Goal: Entertainment & Leisure: Browse casually

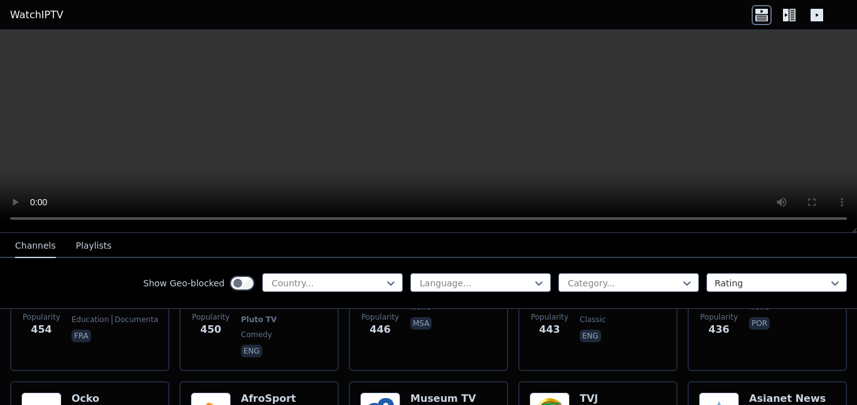
scroll to position [5740, 0]
click at [352, 280] on div at bounding box center [327, 283] width 114 height 13
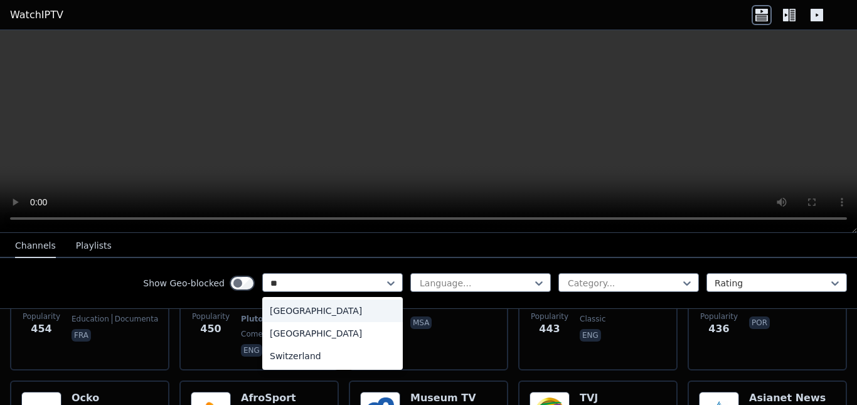
type input "***"
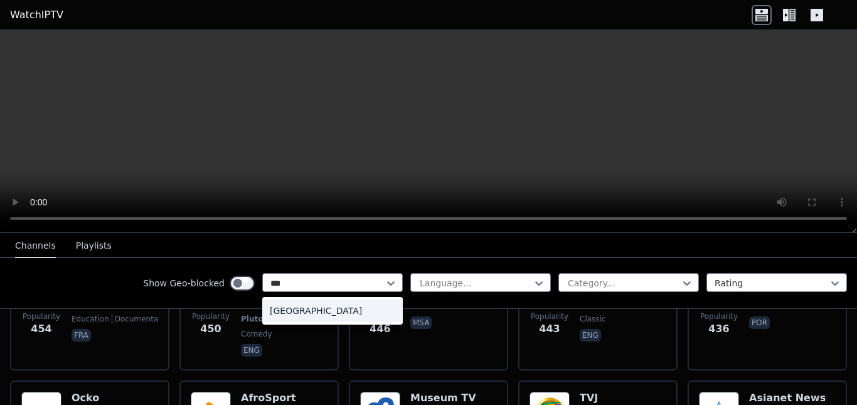
click at [314, 311] on div "[GEOGRAPHIC_DATA]" at bounding box center [332, 310] width 141 height 23
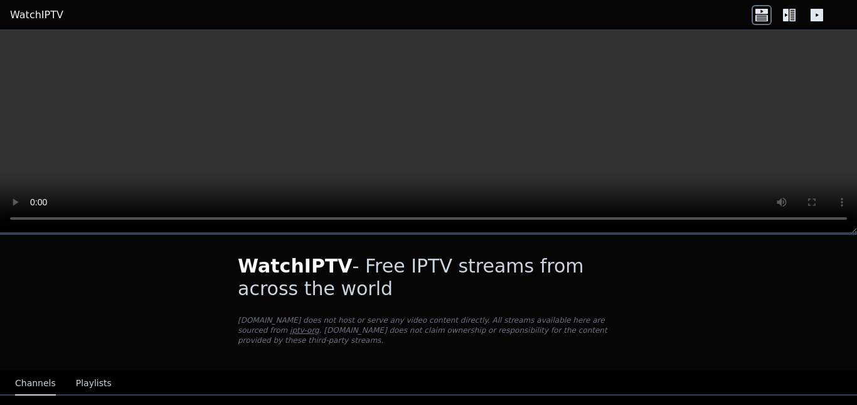
click at [454, 284] on h1 "WatchIPTV - Free IPTV streams from across the world" at bounding box center [428, 277] width 381 height 45
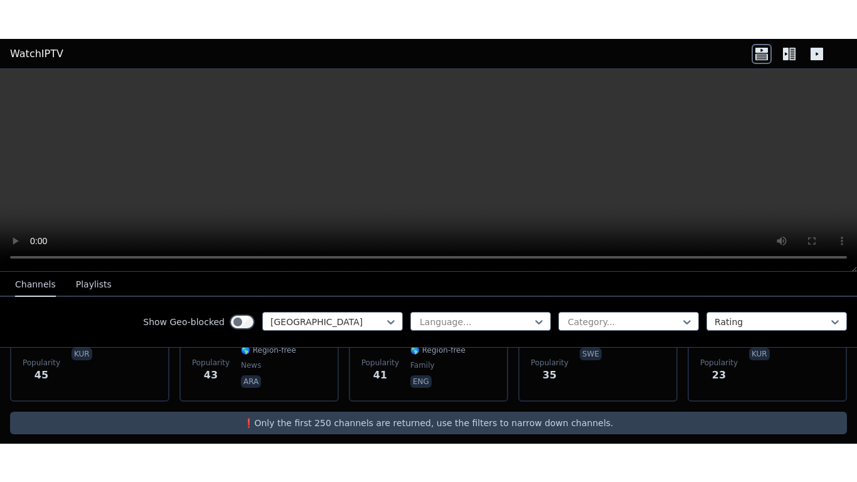
scroll to position [252, 0]
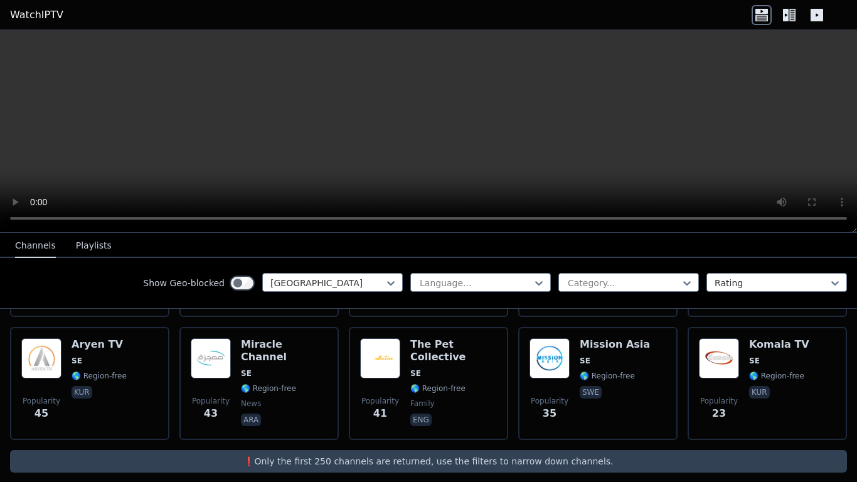
click at [466, 404] on p "❗️Only the first 250 channels are returned, use the filters to narrow down chan…" at bounding box center [428, 461] width 827 height 13
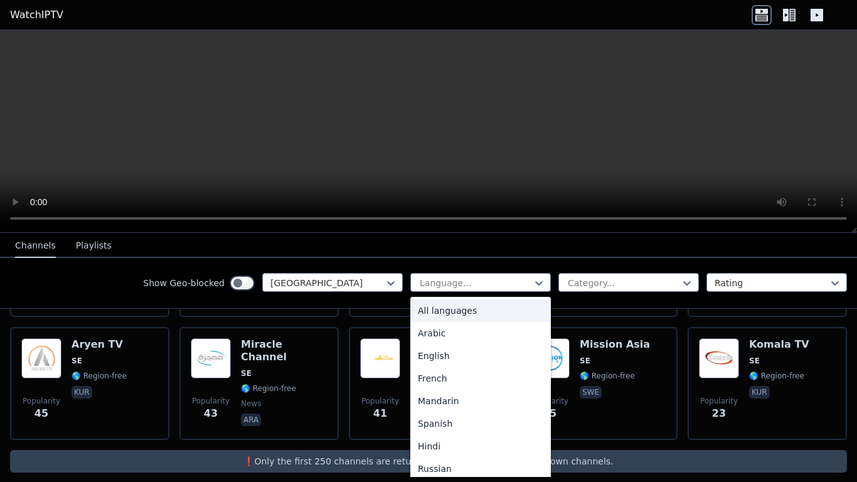
click at [533, 278] on icon at bounding box center [539, 283] width 13 height 13
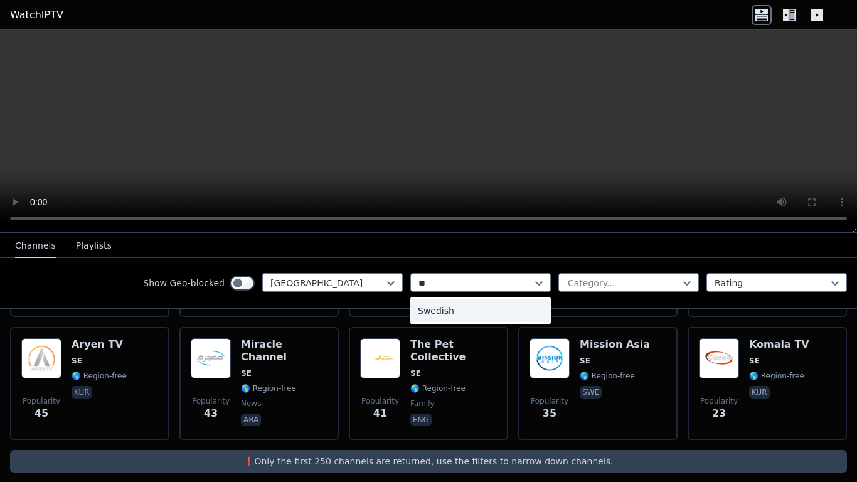
type input "***"
click at [473, 311] on div "Swedish" at bounding box center [480, 310] width 141 height 23
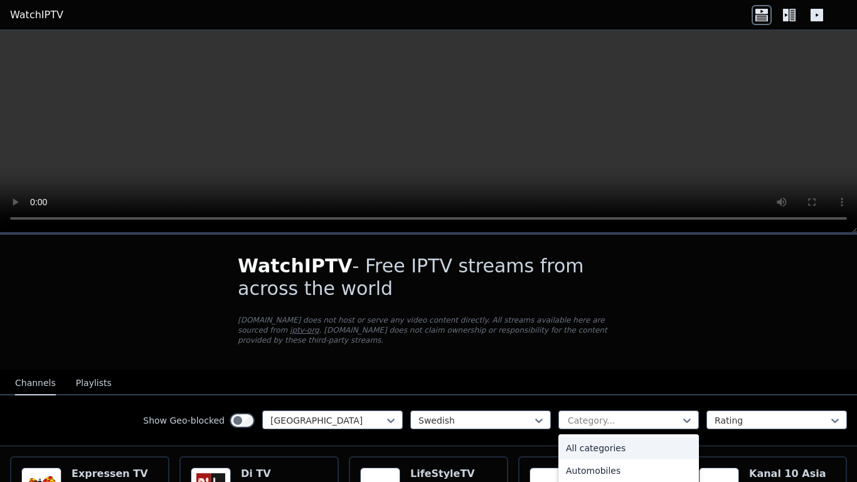
click at [600, 404] on div at bounding box center [624, 420] width 114 height 13
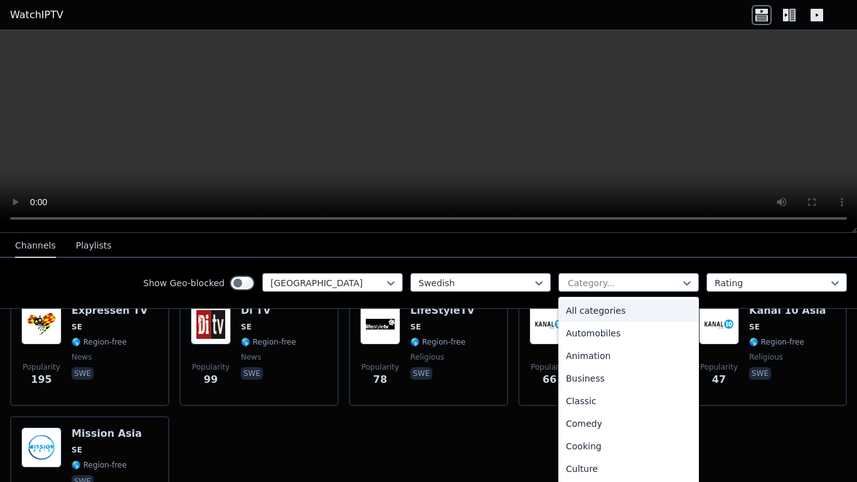
scroll to position [164, 0]
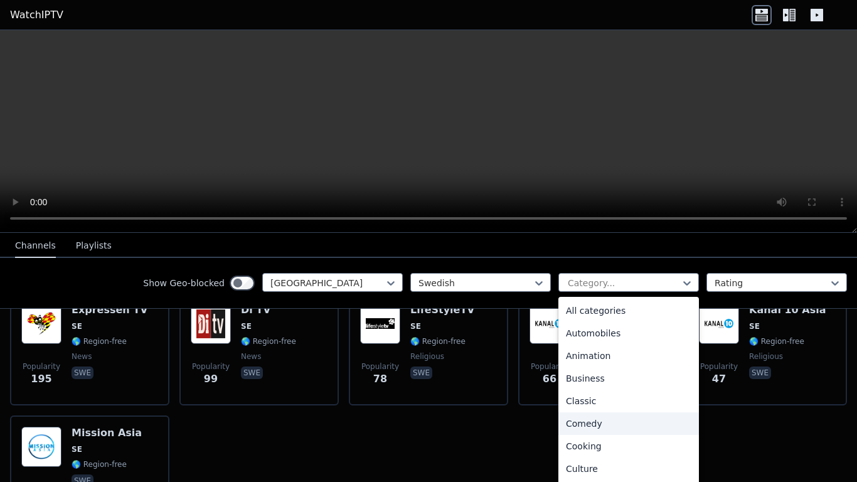
click at [589, 404] on div "Comedy" at bounding box center [628, 423] width 141 height 23
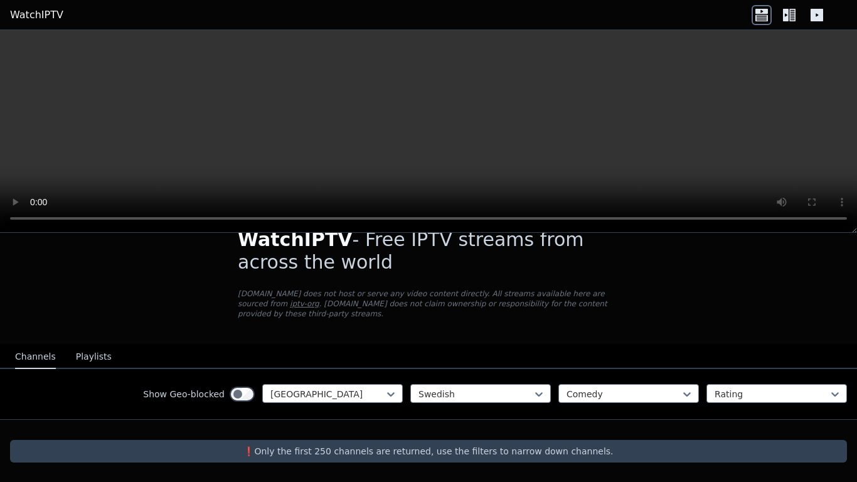
scroll to position [16, 0]
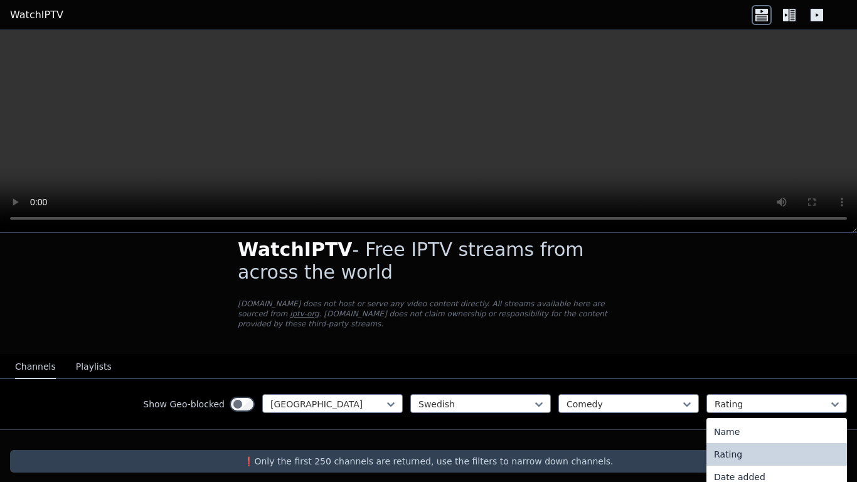
click at [724, 398] on div at bounding box center [772, 404] width 114 height 13
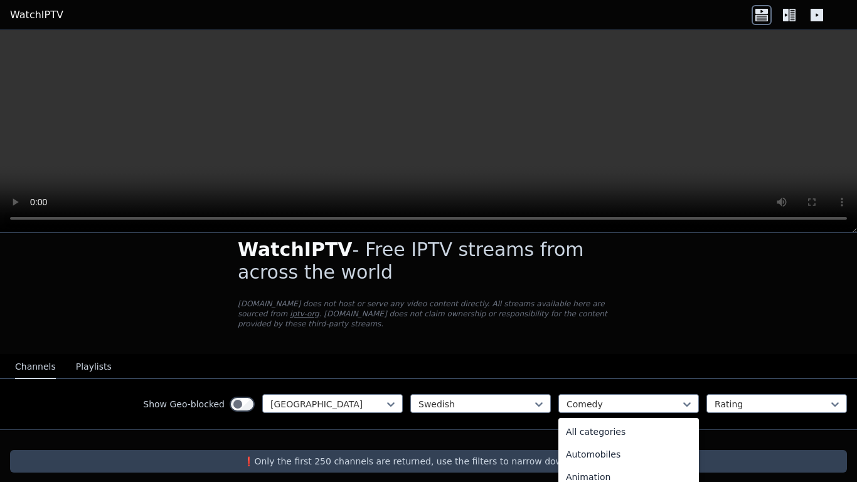
click at [647, 398] on div at bounding box center [624, 404] width 114 height 13
click at [602, 404] on div "All categories" at bounding box center [628, 431] width 141 height 23
